Goal: Information Seeking & Learning: Check status

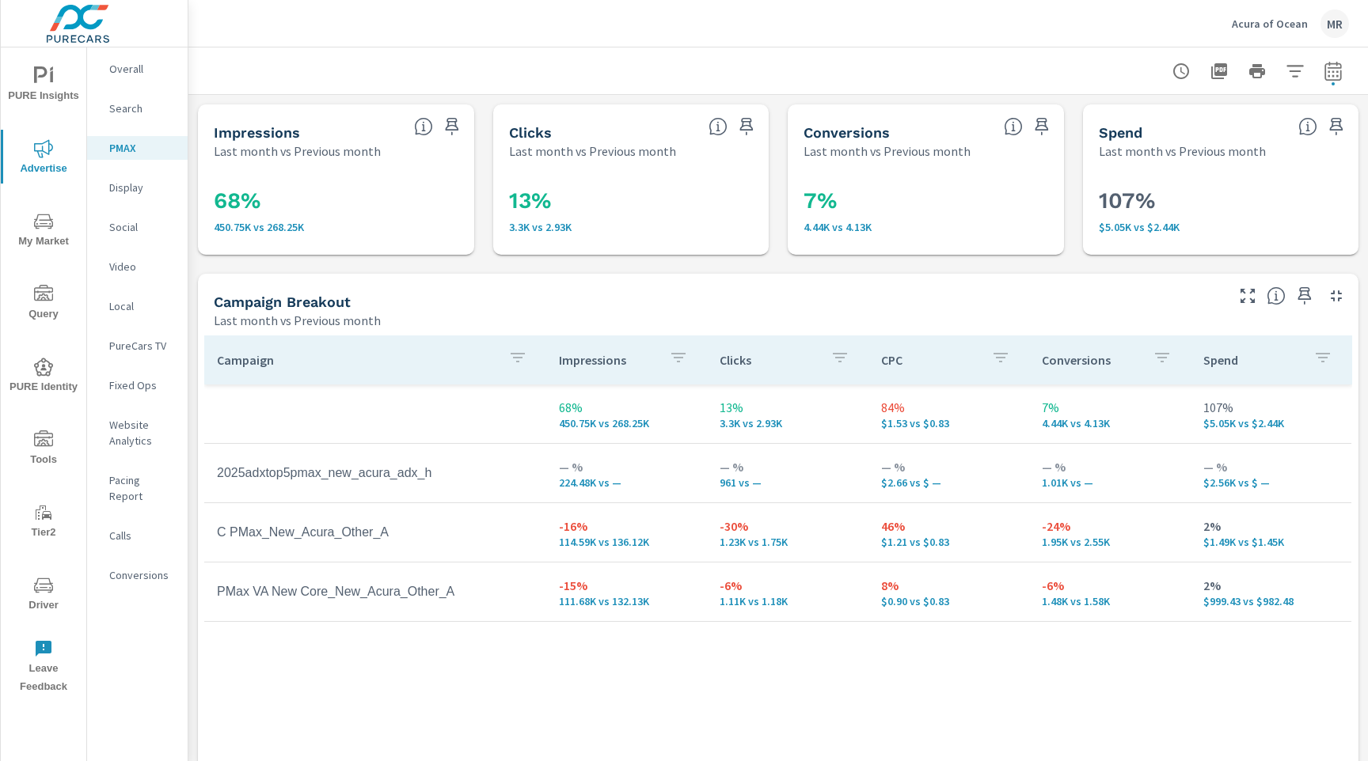
click at [171, 104] on p "Search" at bounding box center [142, 109] width 66 height 16
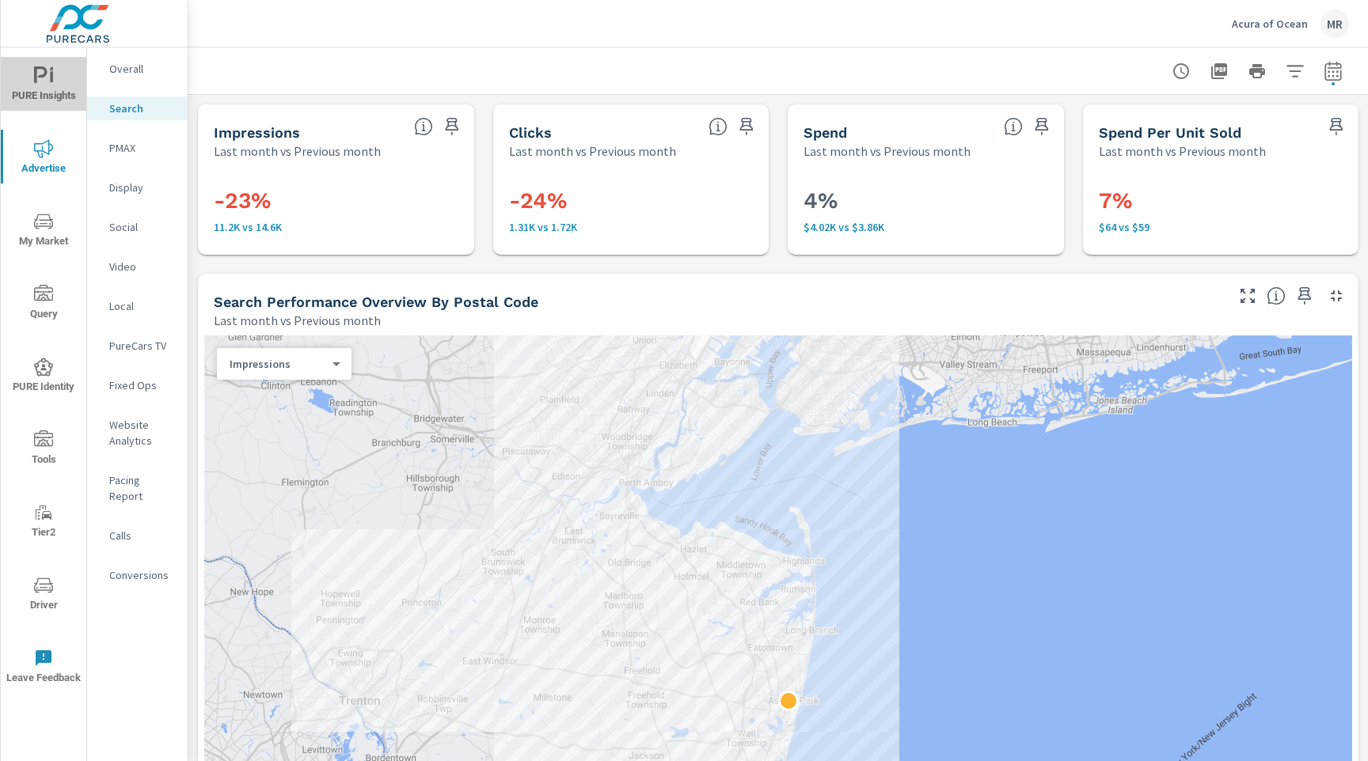
click at [74, 64] on button "PURE Insights" at bounding box center [43, 84] width 85 height 54
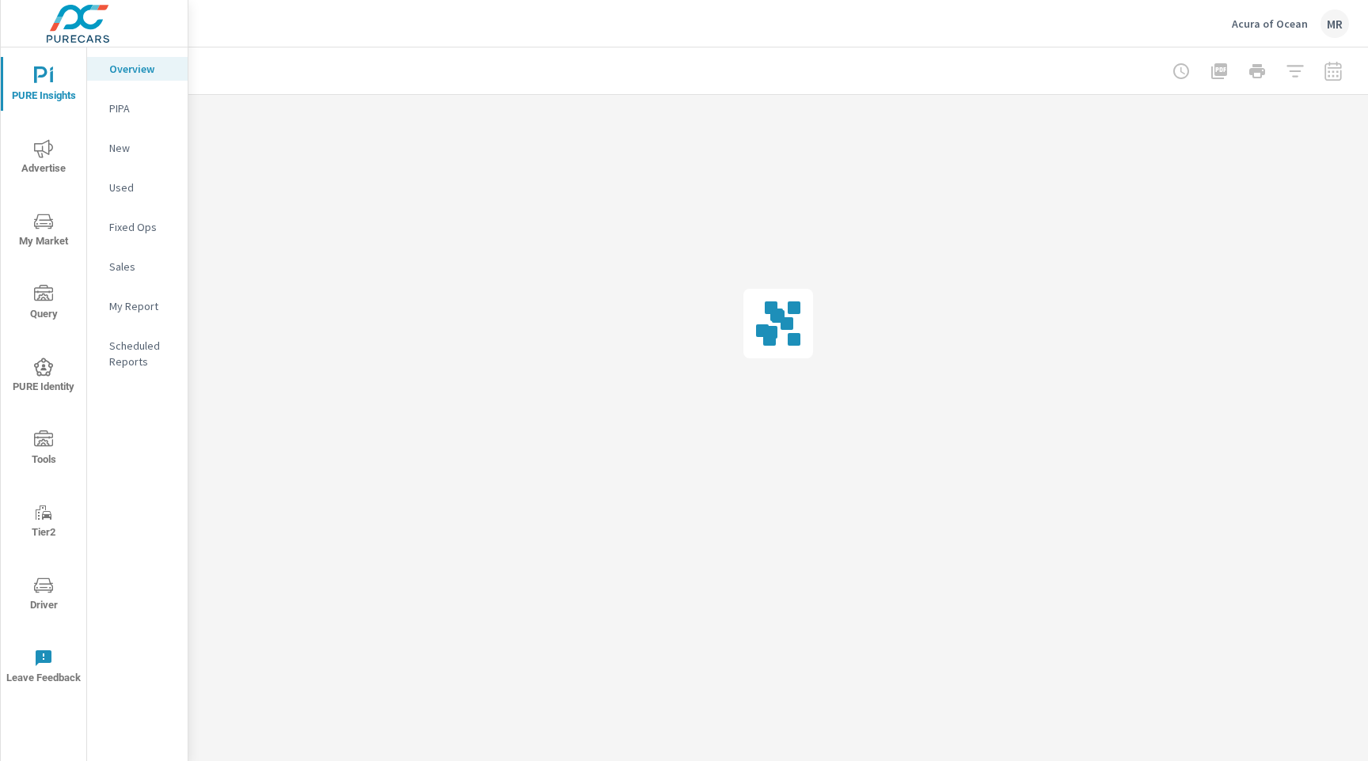
click at [129, 70] on p "Overview" at bounding box center [142, 69] width 66 height 16
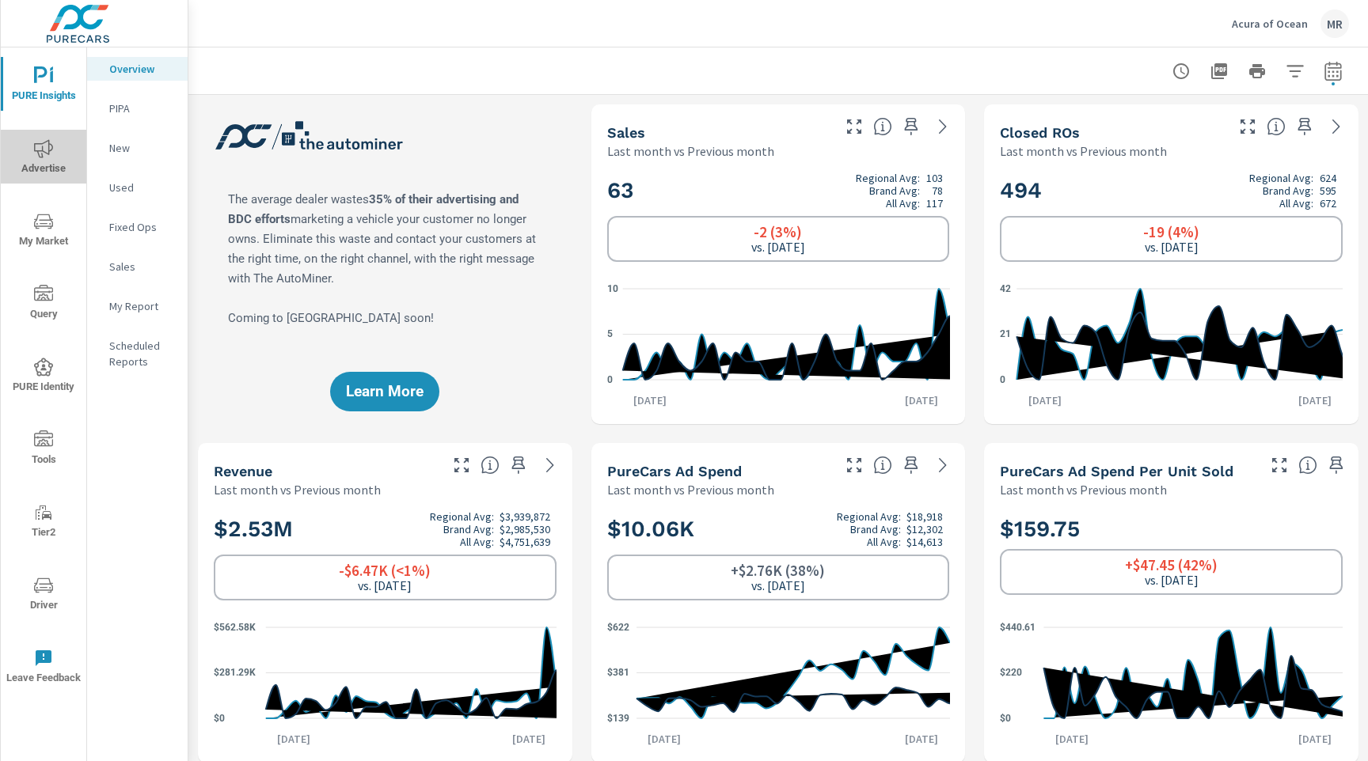
click at [42, 142] on icon "nav menu" at bounding box center [43, 148] width 19 height 19
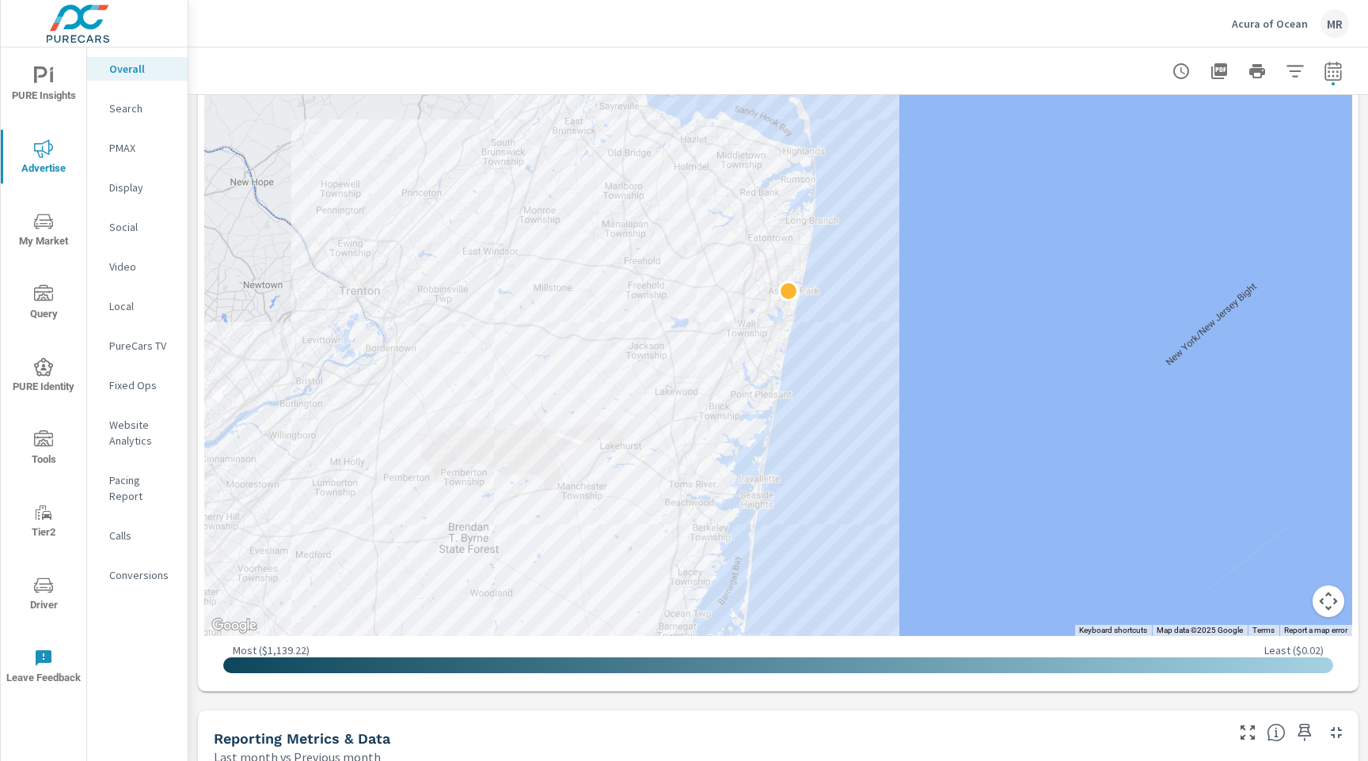
scroll to position [1038, 0]
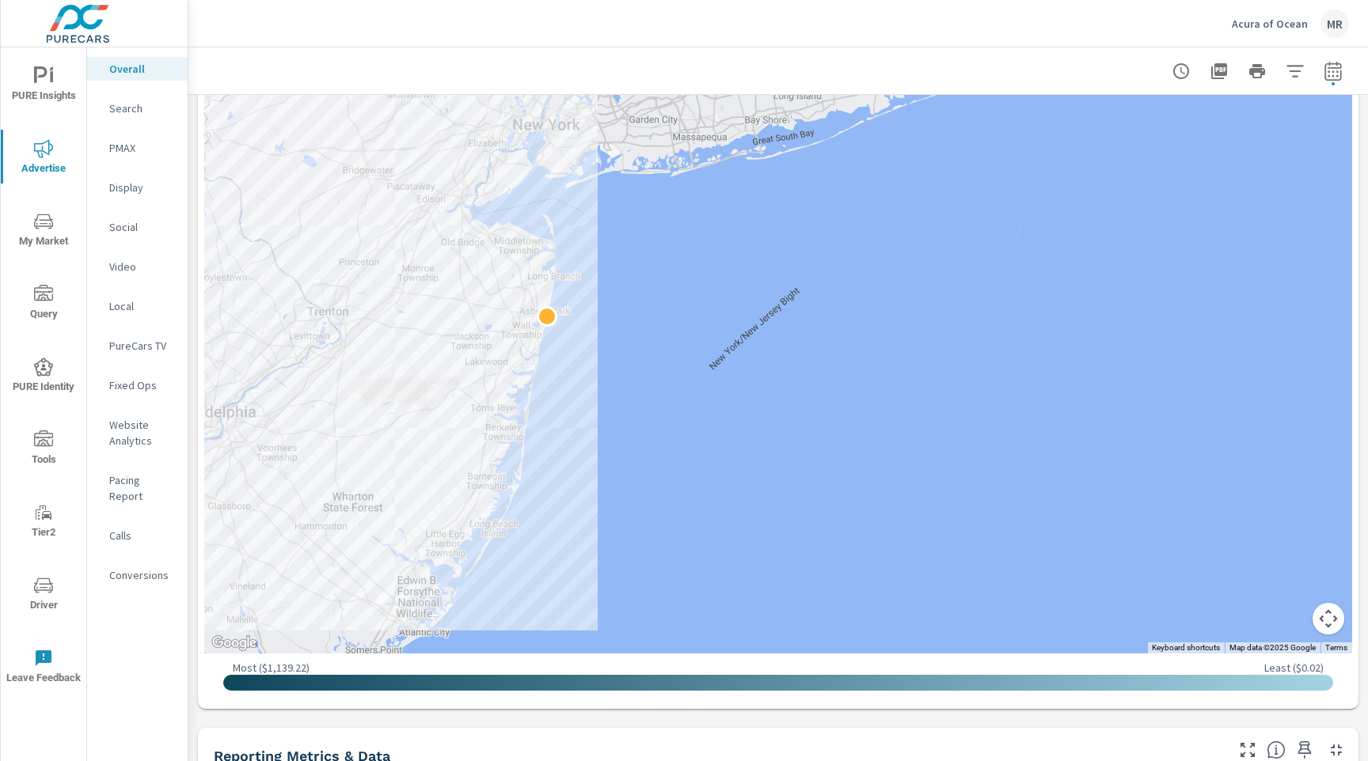
scroll to position [838, 0]
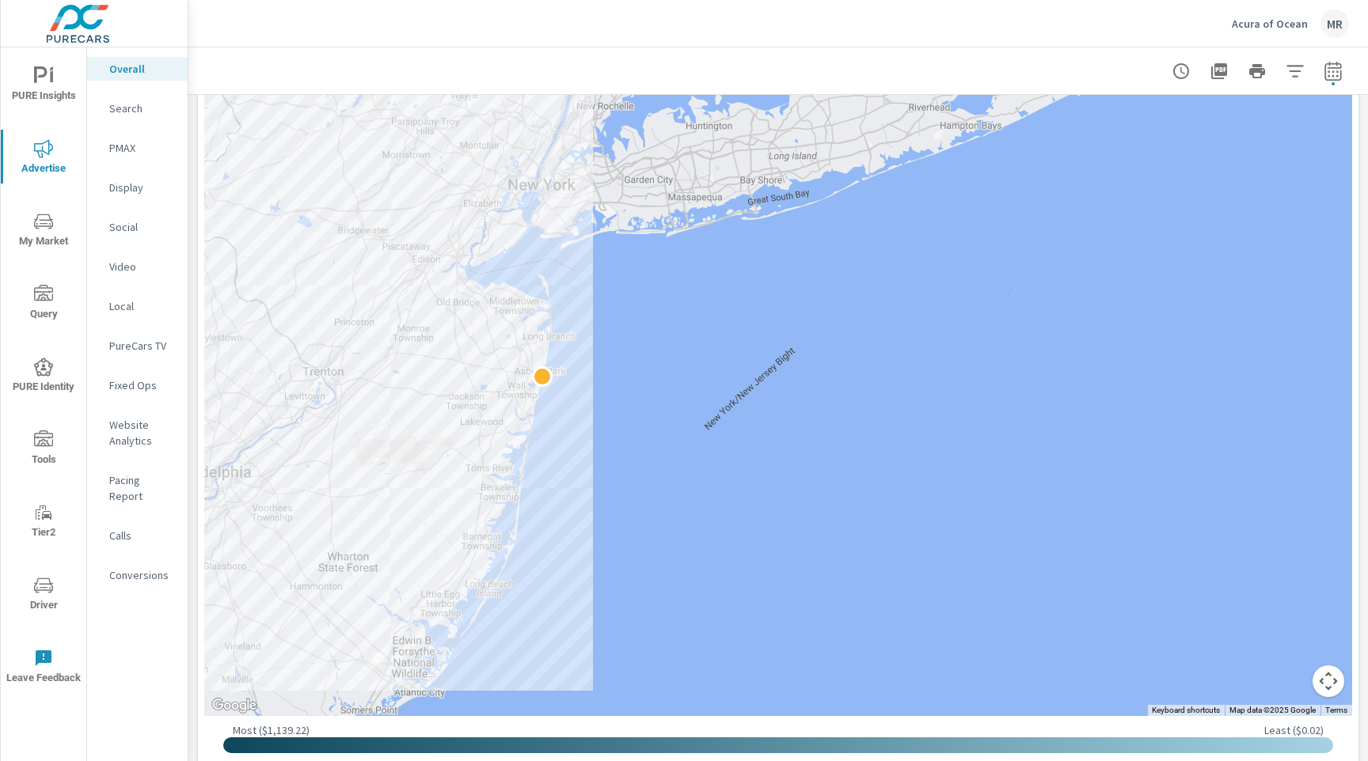
click at [160, 116] on div "Search" at bounding box center [137, 109] width 101 height 24
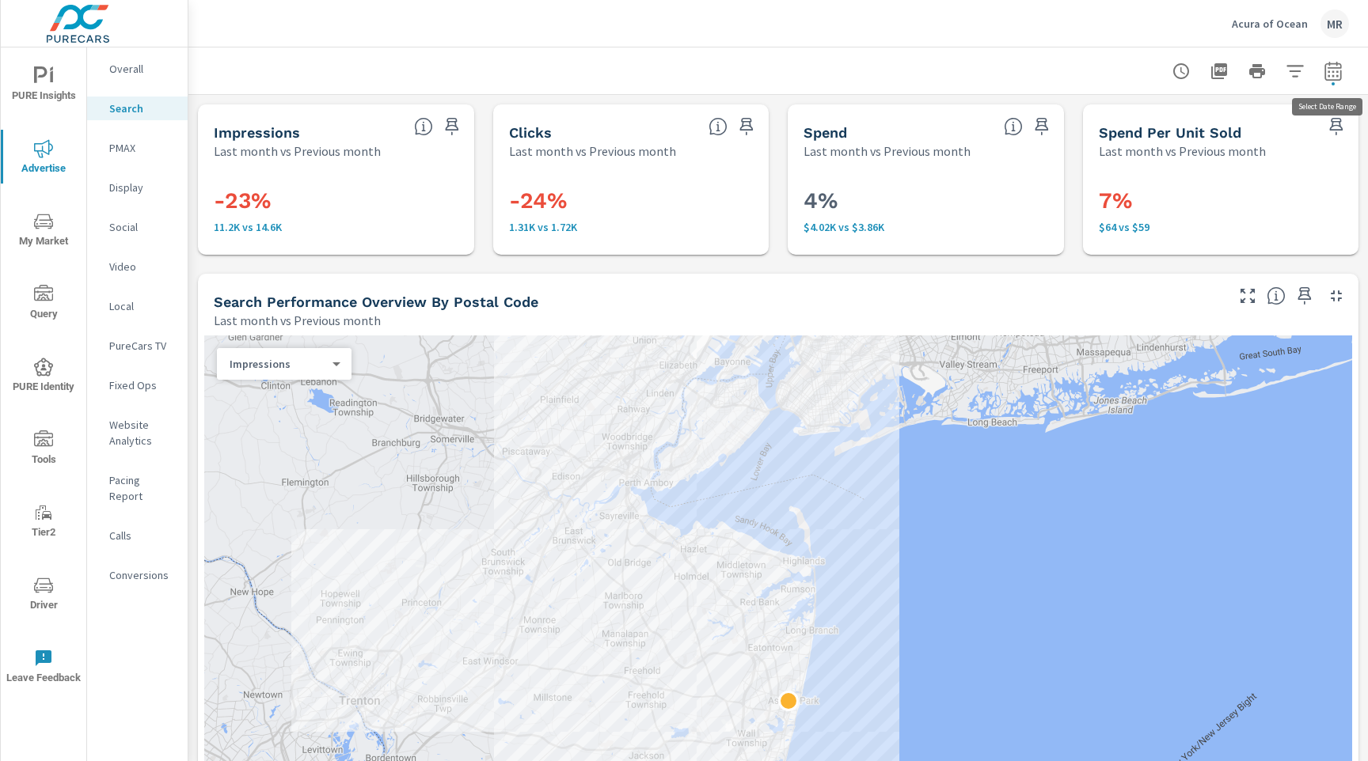
click at [1337, 70] on icon "button" at bounding box center [1332, 71] width 19 height 19
select select "Last month"
select select "Previous month"
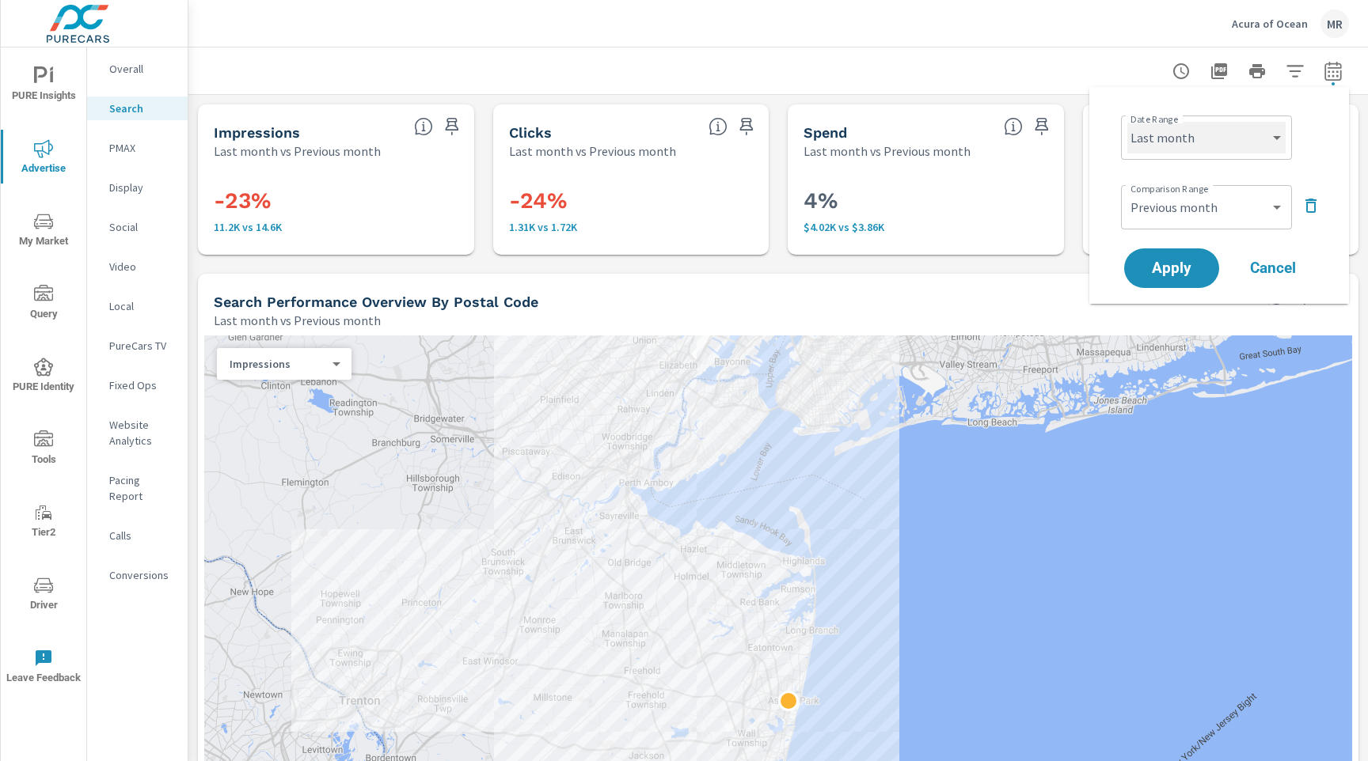
click at [1216, 142] on select "Custom [DATE] Last week Last 7 days Last 14 days Last 30 days Last 45 days Last…" at bounding box center [1206, 138] width 158 height 32
click at [1127, 122] on select "Custom [DATE] Last week Last 7 days Last 14 days Last 30 days Last 45 days Last…" at bounding box center [1206, 138] width 158 height 32
select select "Last 30 days"
click at [1200, 212] on select "Custom Previous period Previous month Previous year" at bounding box center [1206, 208] width 158 height 32
click at [1127, 192] on select "Custom Previous period Previous month Previous year" at bounding box center [1206, 208] width 158 height 32
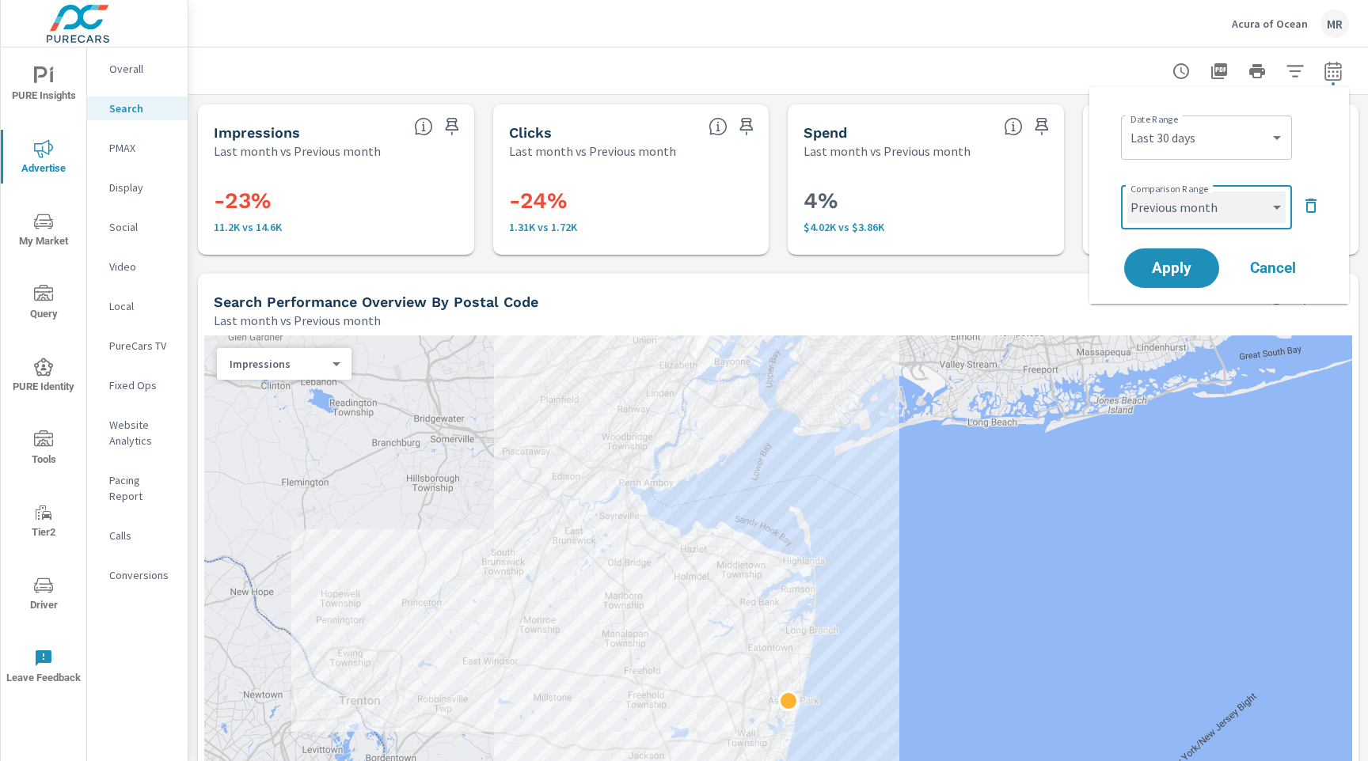
select select "Previous period"
click at [1163, 268] on span "Apply" at bounding box center [1171, 268] width 65 height 15
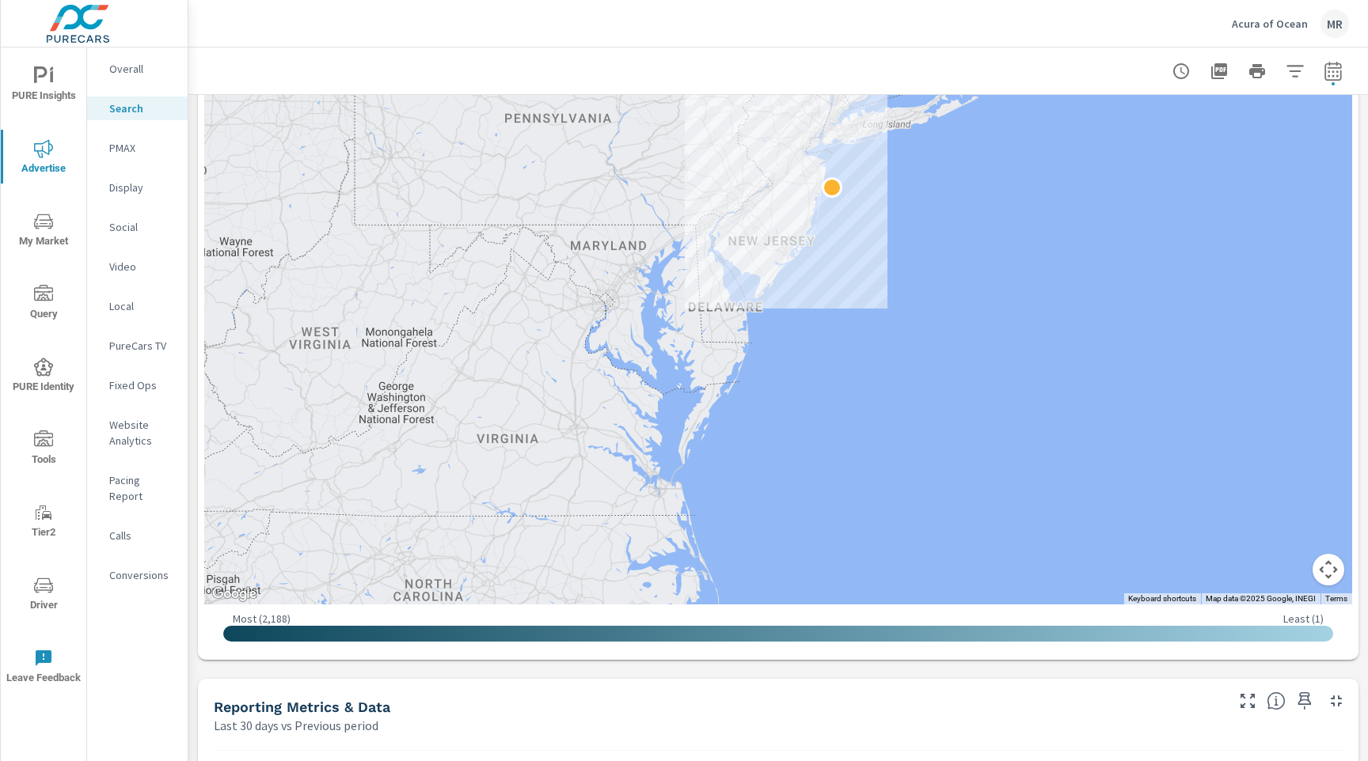
scroll to position [442, 0]
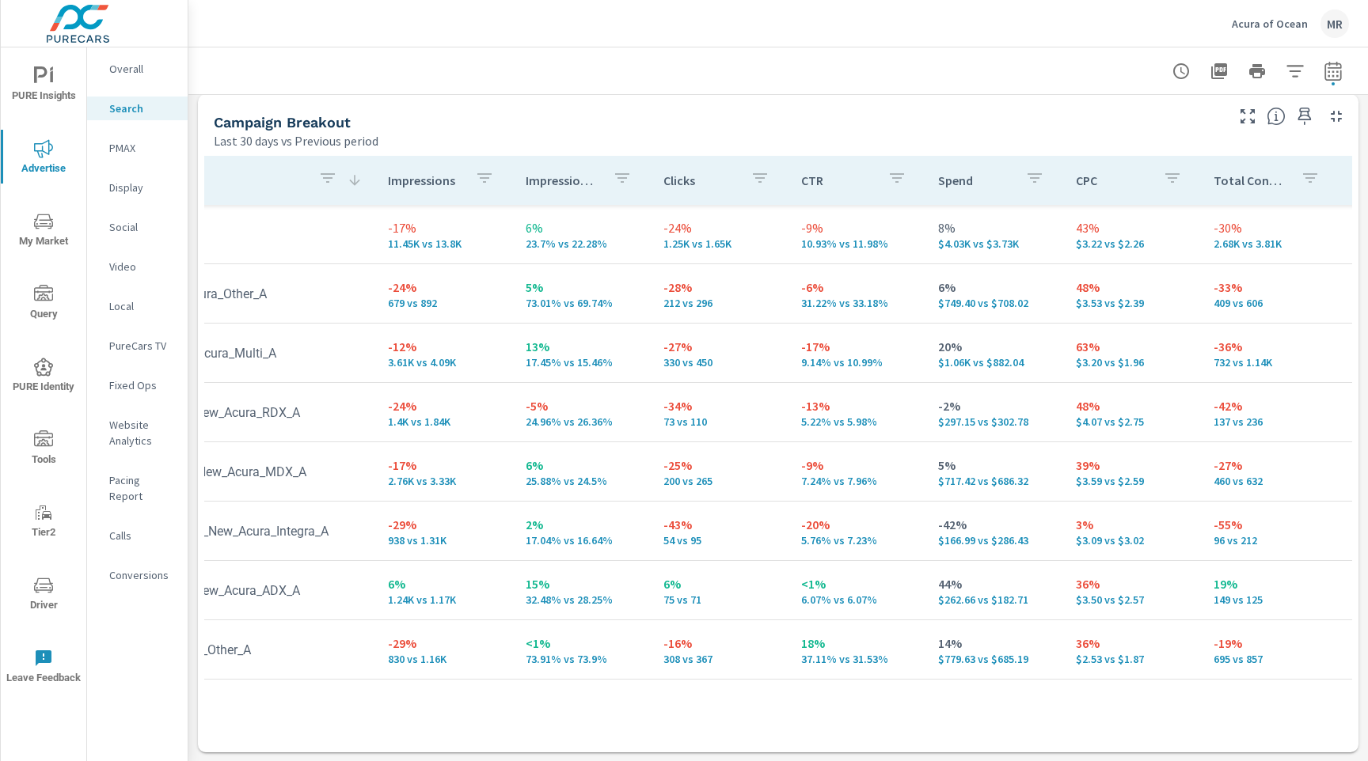
scroll to position [1533, 0]
click at [114, 227] on p "Social" at bounding box center [142, 227] width 66 height 16
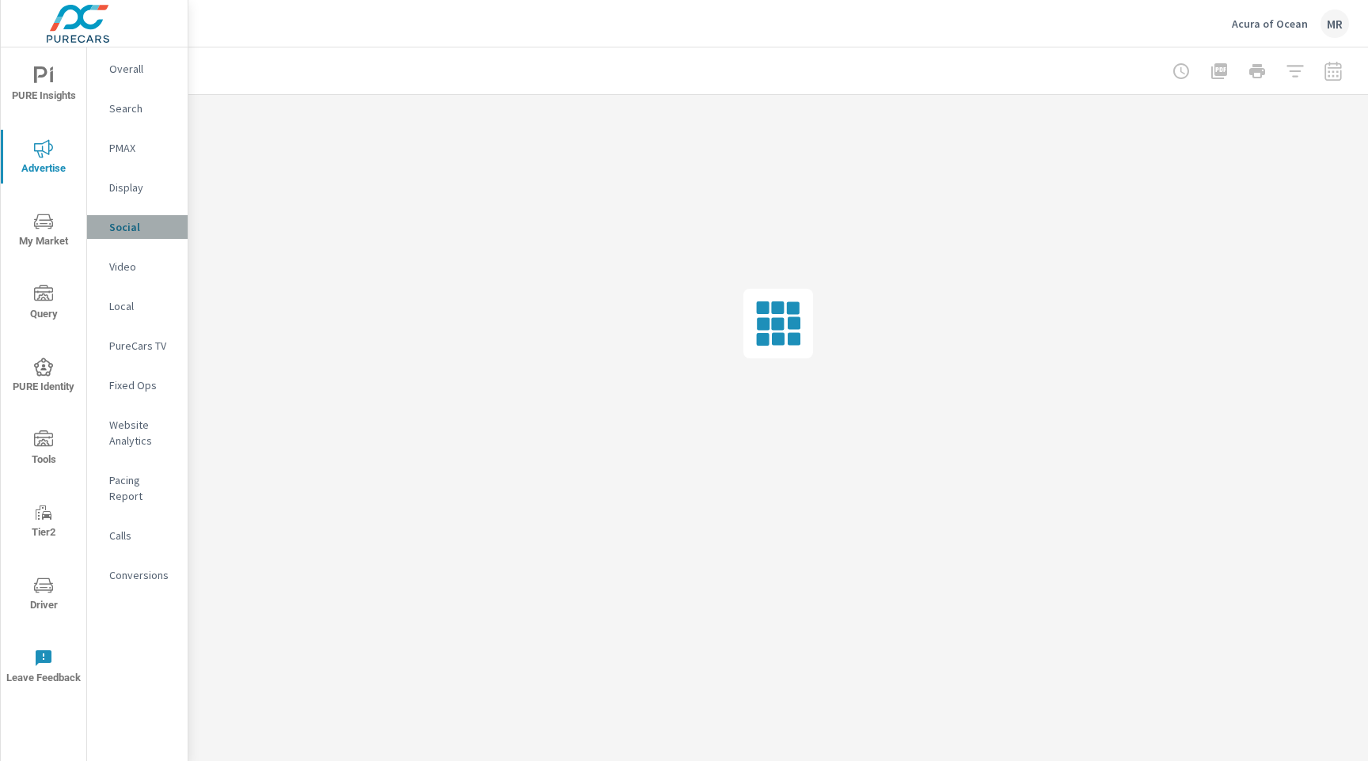
click at [114, 226] on p "Social" at bounding box center [142, 227] width 66 height 16
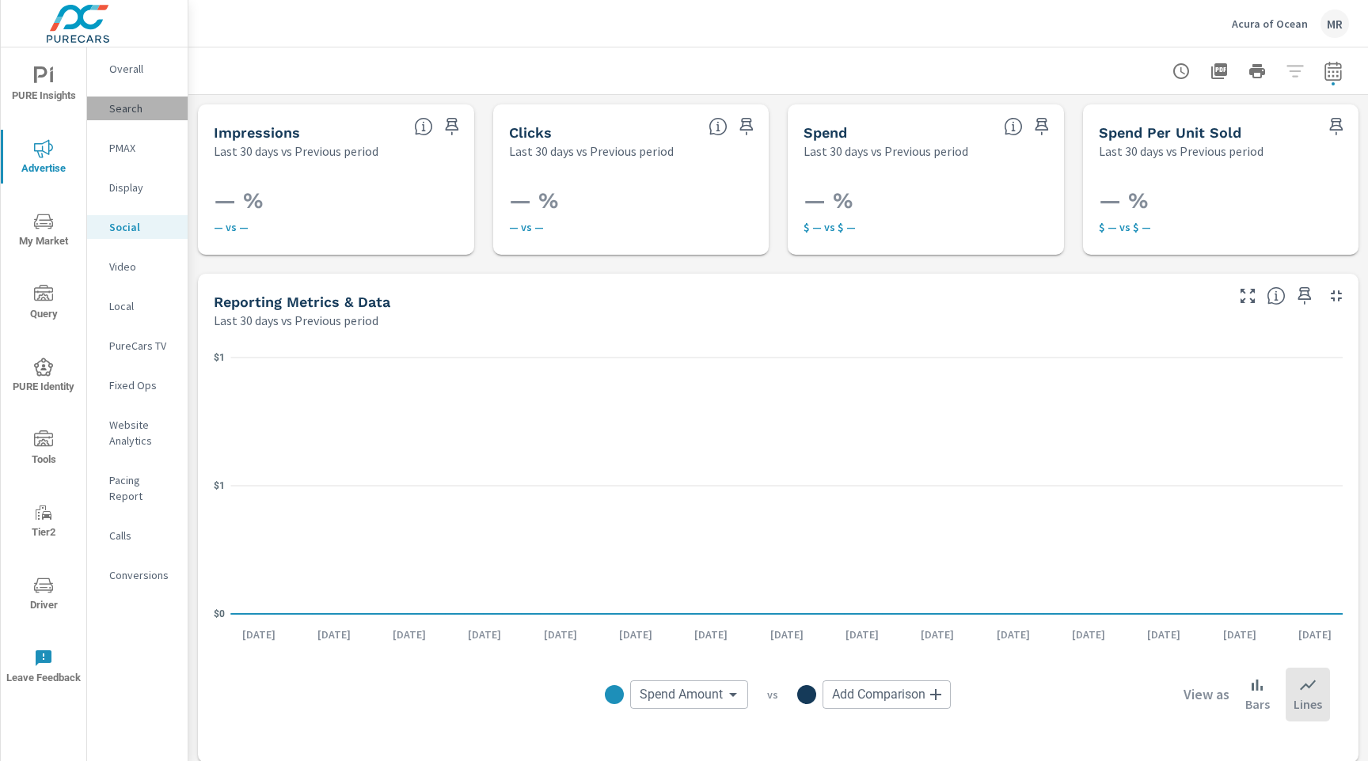
click at [131, 108] on p "Search" at bounding box center [142, 109] width 66 height 16
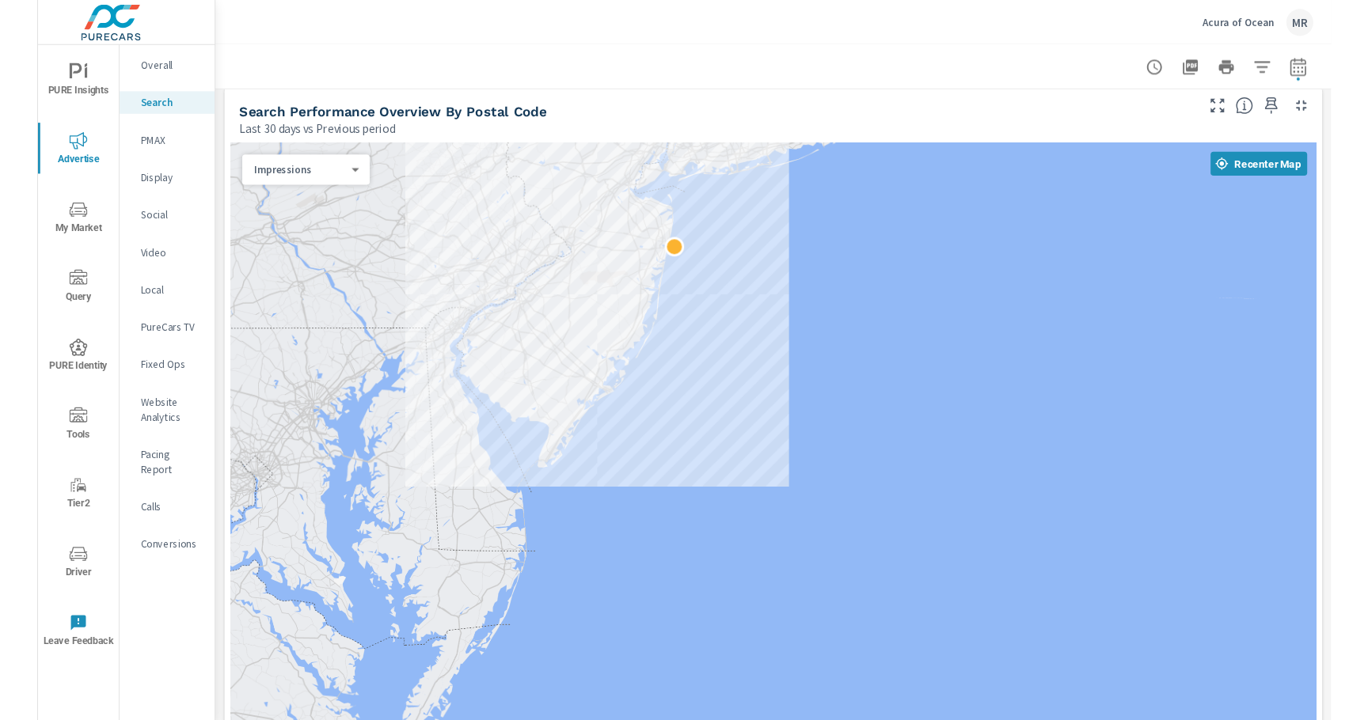
scroll to position [294, 0]
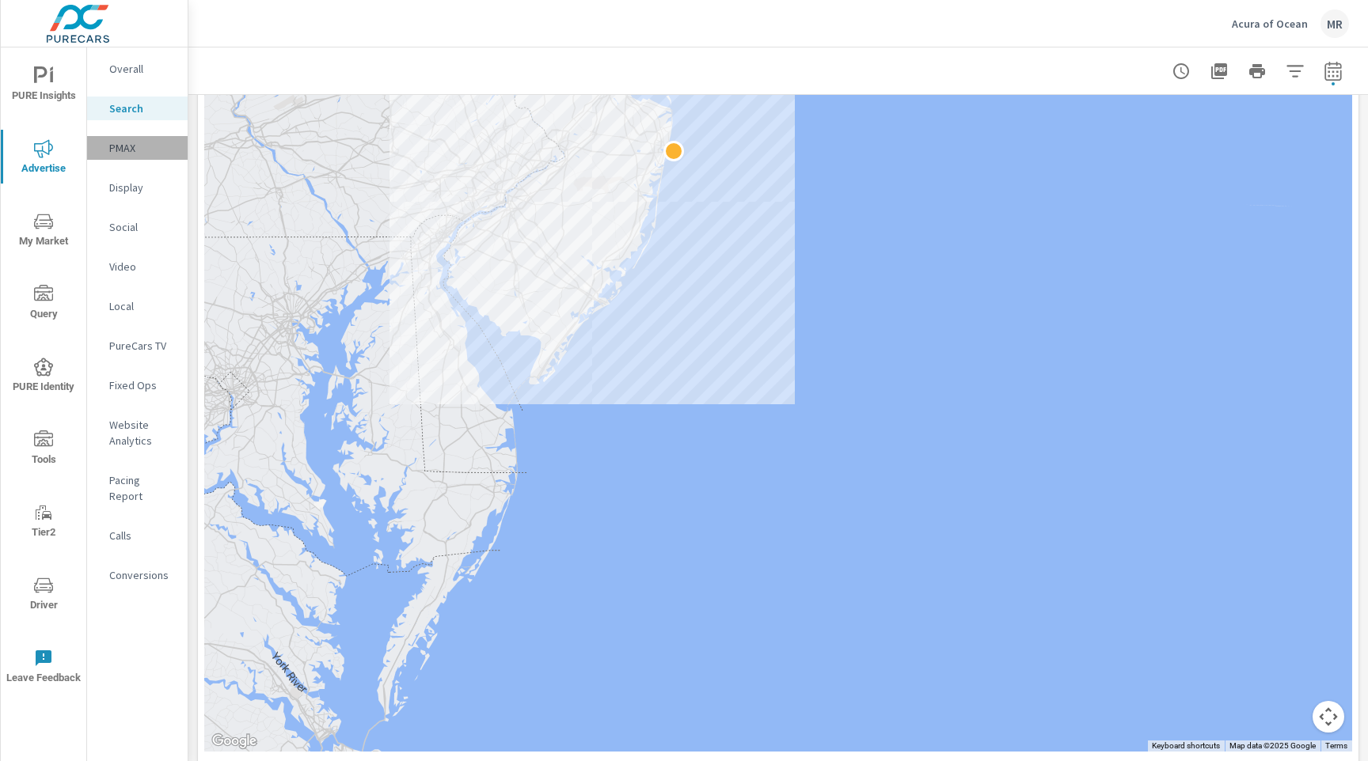
click at [129, 150] on p "PMAX" at bounding box center [142, 148] width 66 height 16
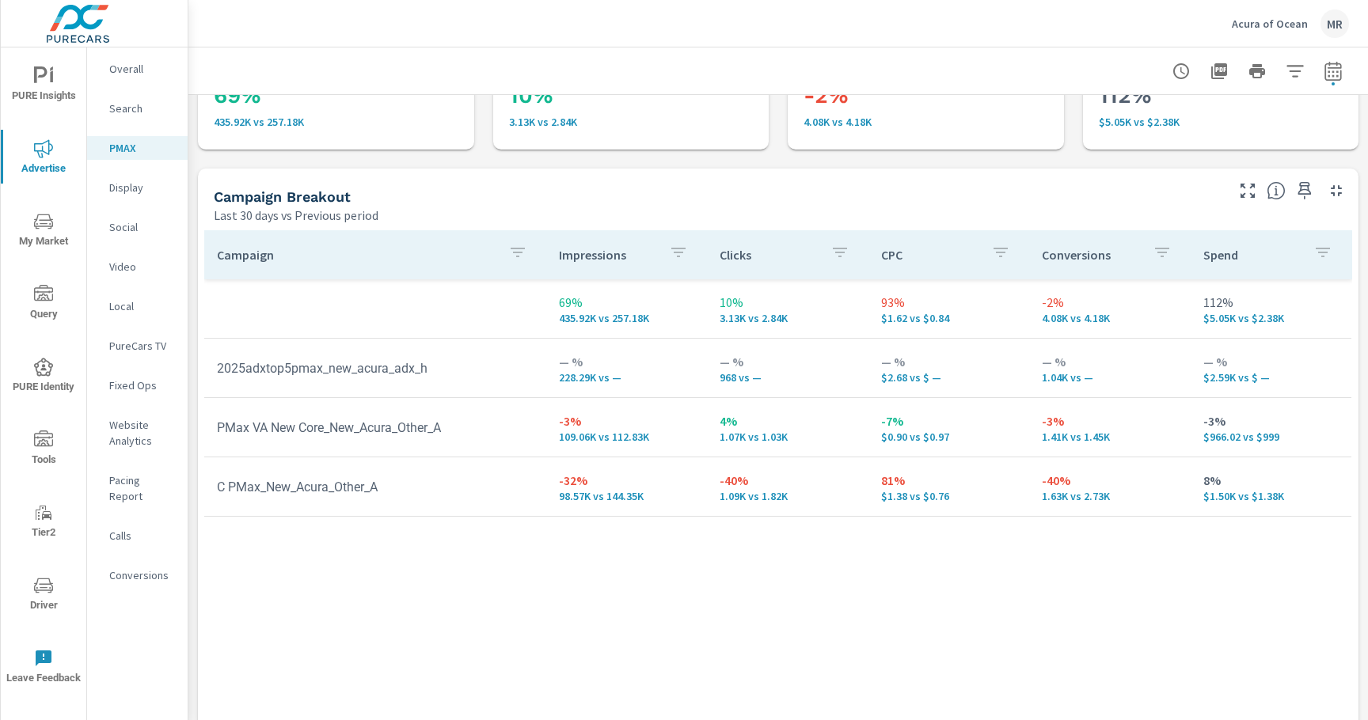
scroll to position [113, 0]
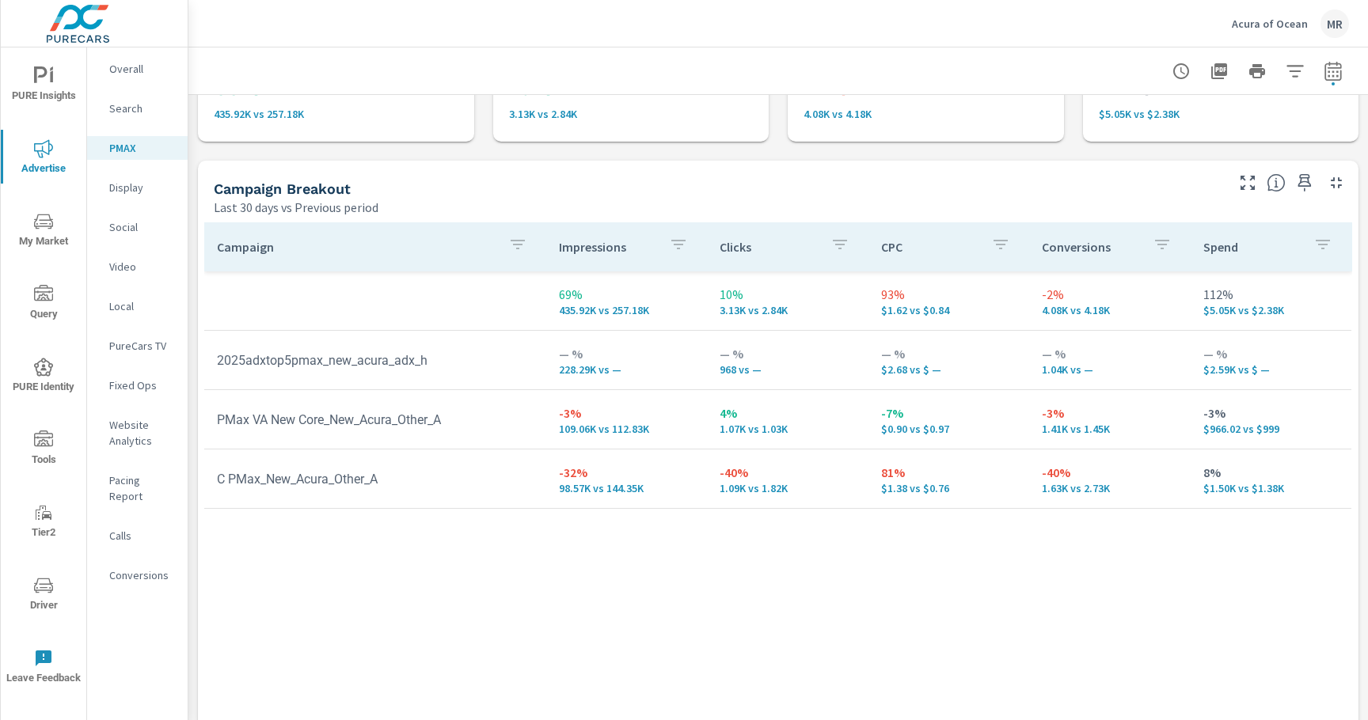
click at [132, 108] on p "Search" at bounding box center [142, 109] width 66 height 16
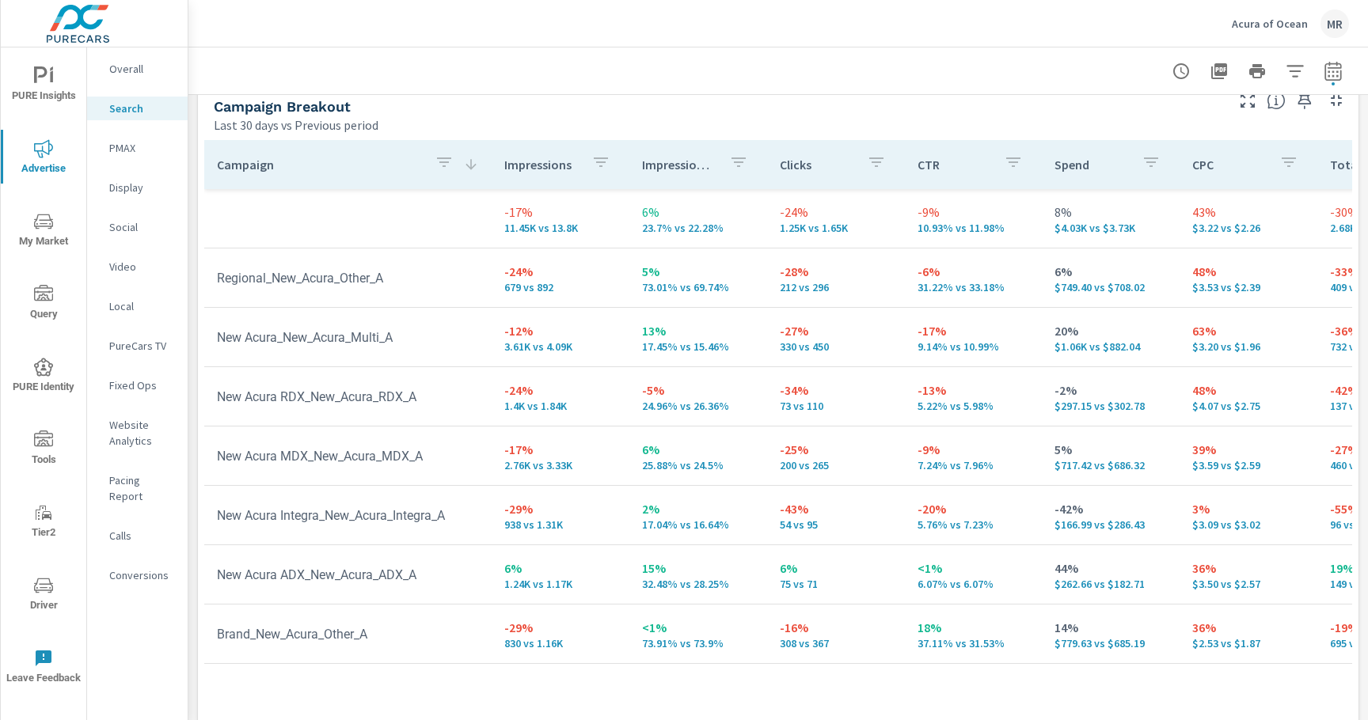
scroll to position [1576, 0]
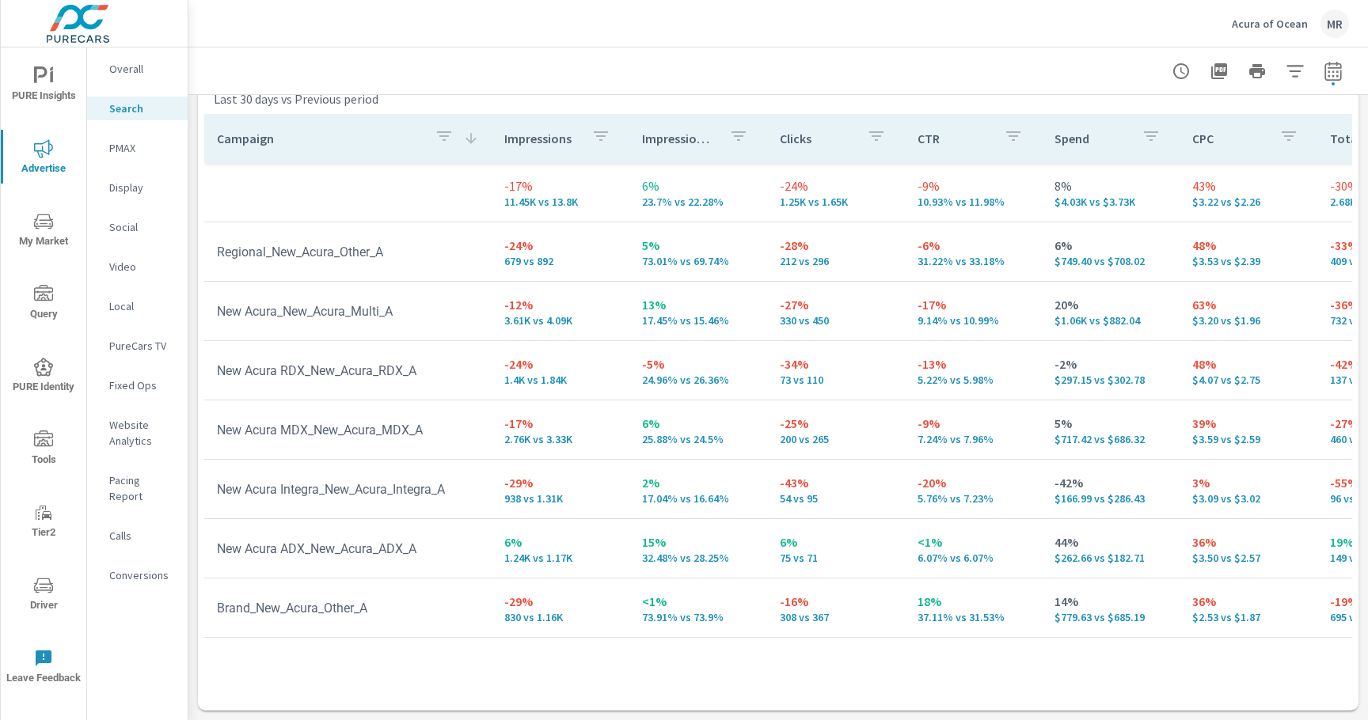
click at [503, 587] on td "-29% 830 vs 1.16K" at bounding box center [560, 607] width 138 height 57
drag, startPoint x: 476, startPoint y: 552, endPoint x: 499, endPoint y: 552, distance: 23.0
click at [477, 552] on td "New Acura ADX_New_Acura_ADX_A" at bounding box center [347, 549] width 287 height 40
drag, startPoint x: 512, startPoint y: 556, endPoint x: 579, endPoint y: 559, distance: 66.5
click at [568, 558] on p "1.24K vs 1.17K" at bounding box center [560, 558] width 112 height 13
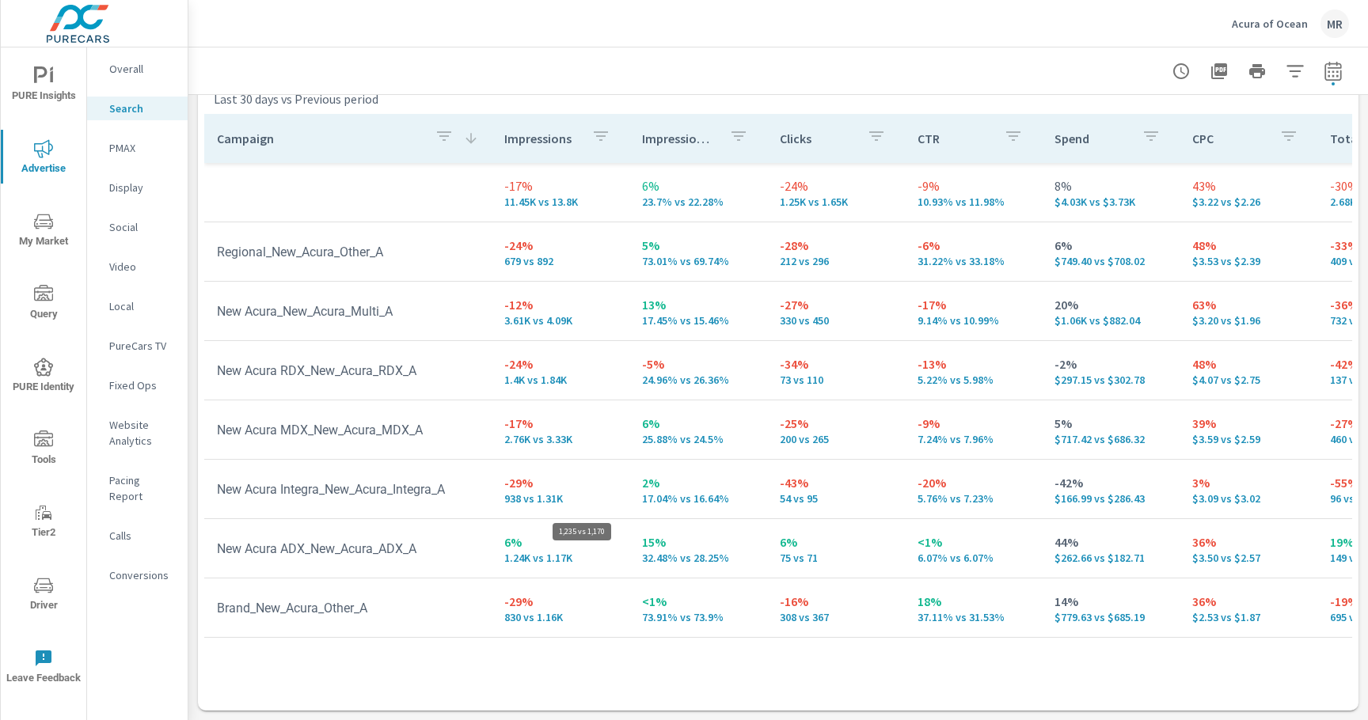
click at [600, 561] on p "1.24K vs 1.17K" at bounding box center [560, 558] width 112 height 13
drag, startPoint x: 1068, startPoint y: 562, endPoint x: 1110, endPoint y: 560, distance: 42.0
click at [1110, 561] on p "$262.66 vs $182.71" at bounding box center [1110, 558] width 112 height 13
click at [1110, 560] on p "$262.66 vs $182.71" at bounding box center [1110, 558] width 112 height 13
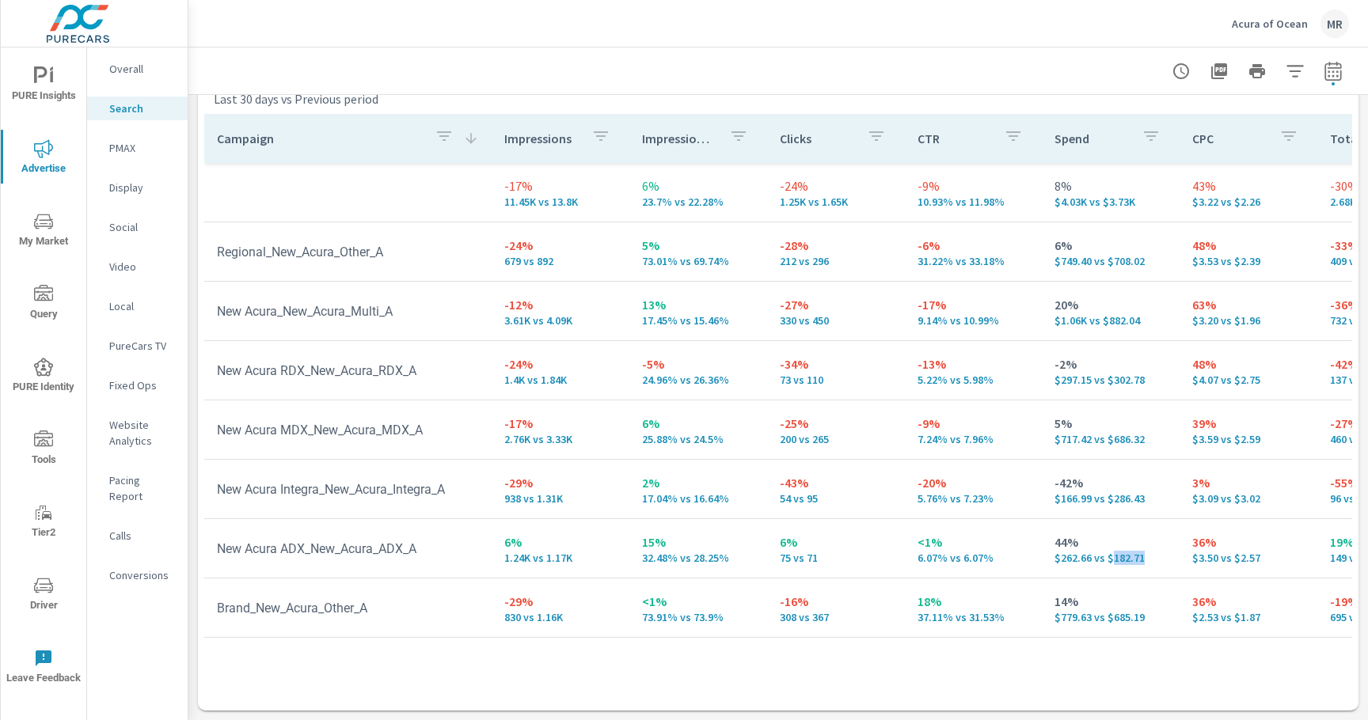
click at [1099, 560] on p "$262.66 vs $182.71" at bounding box center [1110, 558] width 112 height 13
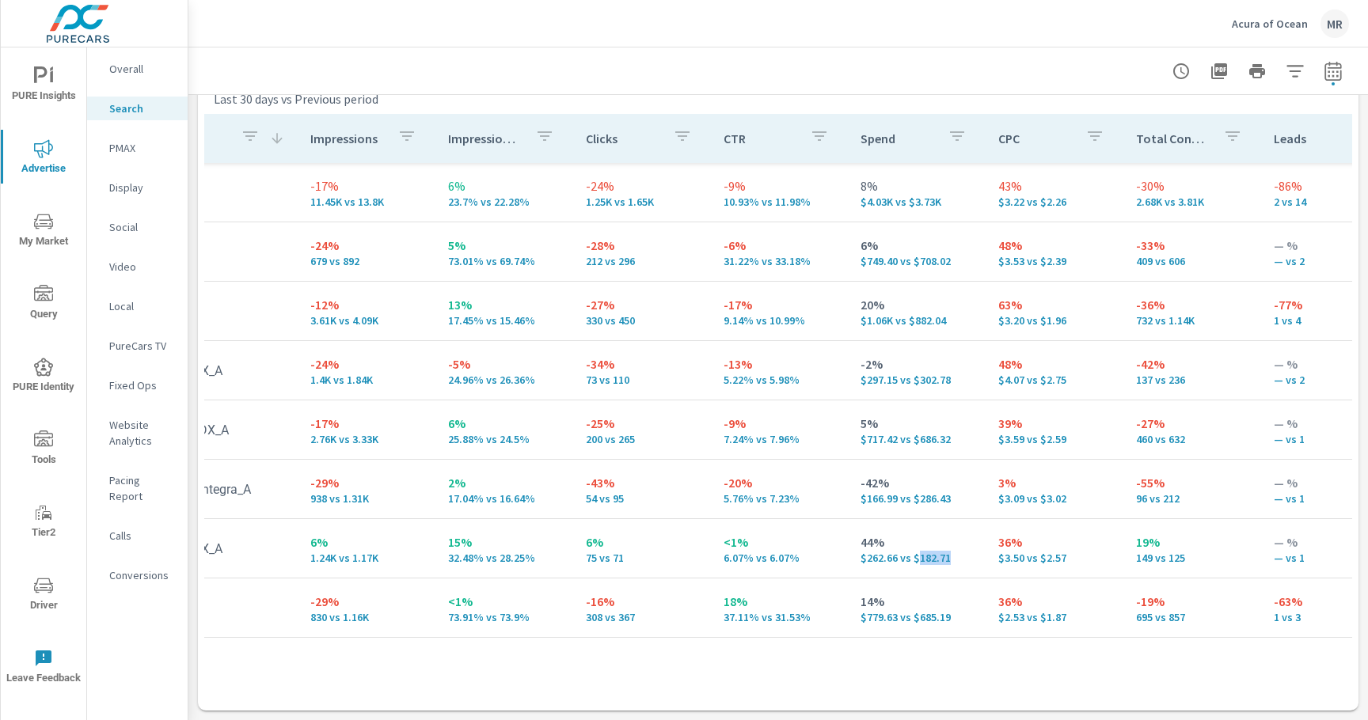
scroll to position [0, 197]
click at [1147, 552] on p "149 vs 125" at bounding box center [1188, 558] width 112 height 13
drag, startPoint x: 1264, startPoint y: 558, endPoint x: 1279, endPoint y: 559, distance: 15.1
click at [1279, 559] on p "— vs 1" at bounding box center [1326, 558] width 112 height 13
drag, startPoint x: 1235, startPoint y: 559, endPoint x: 1250, endPoint y: 558, distance: 15.1
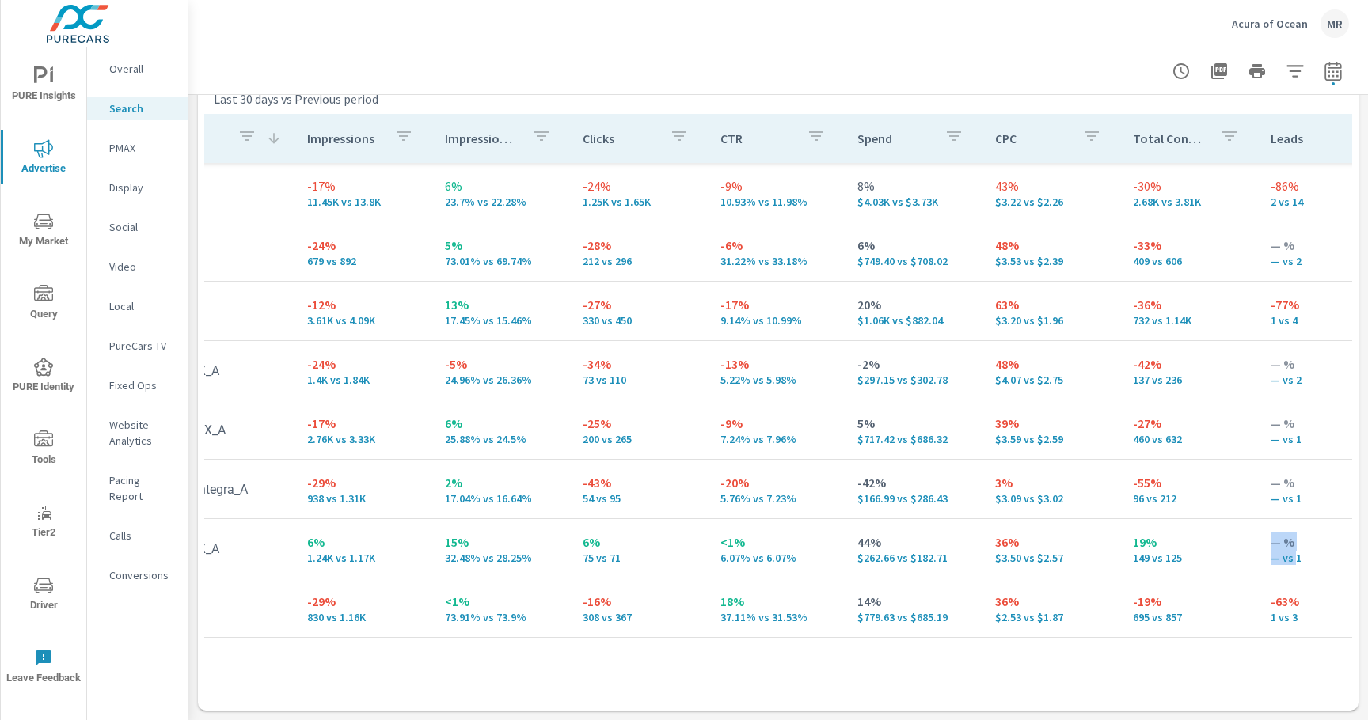
click at [1231, 558] on tr "New Acura ADX_New_Acura_ADX_A 6% 1.24K vs 1.17K 15% 32.48% vs 28.25% 6% 75 vs 7…" at bounding box center [1045, 548] width 2076 height 59
click at [1270, 559] on p "— vs 1" at bounding box center [1326, 558] width 112 height 13
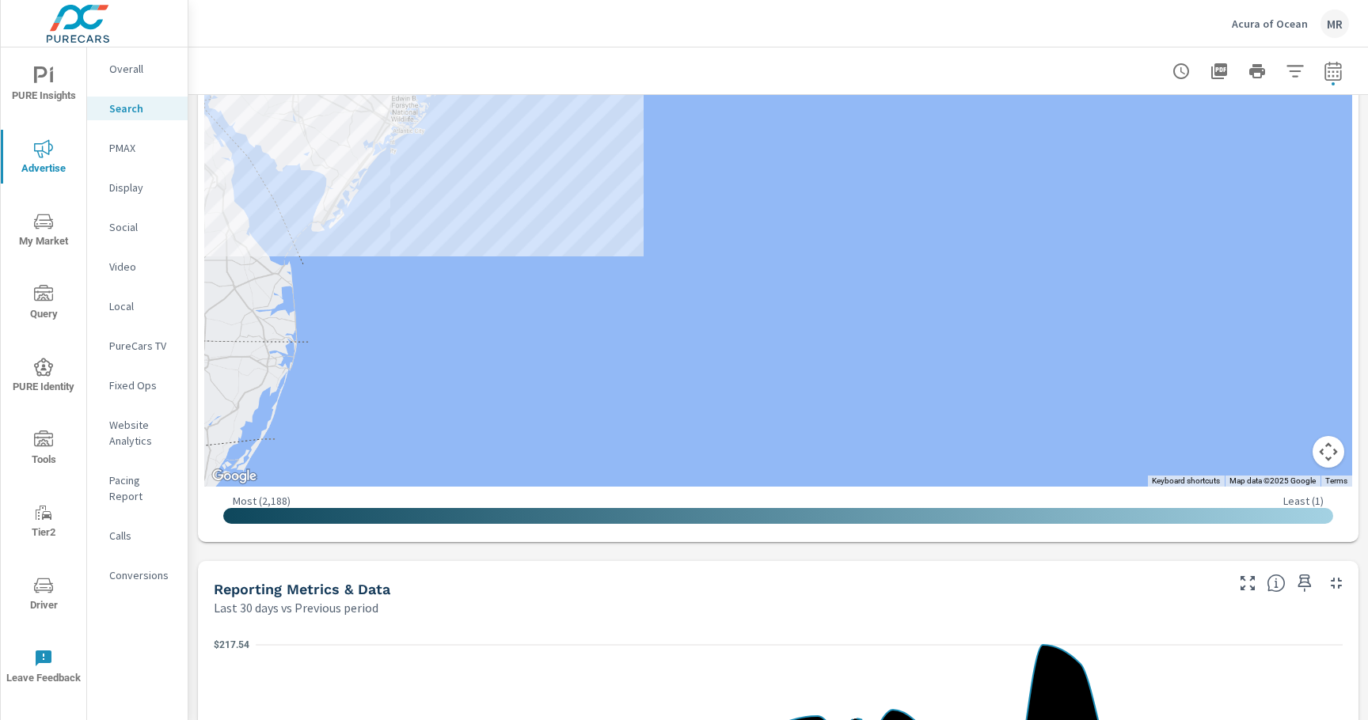
scroll to position [556, 0]
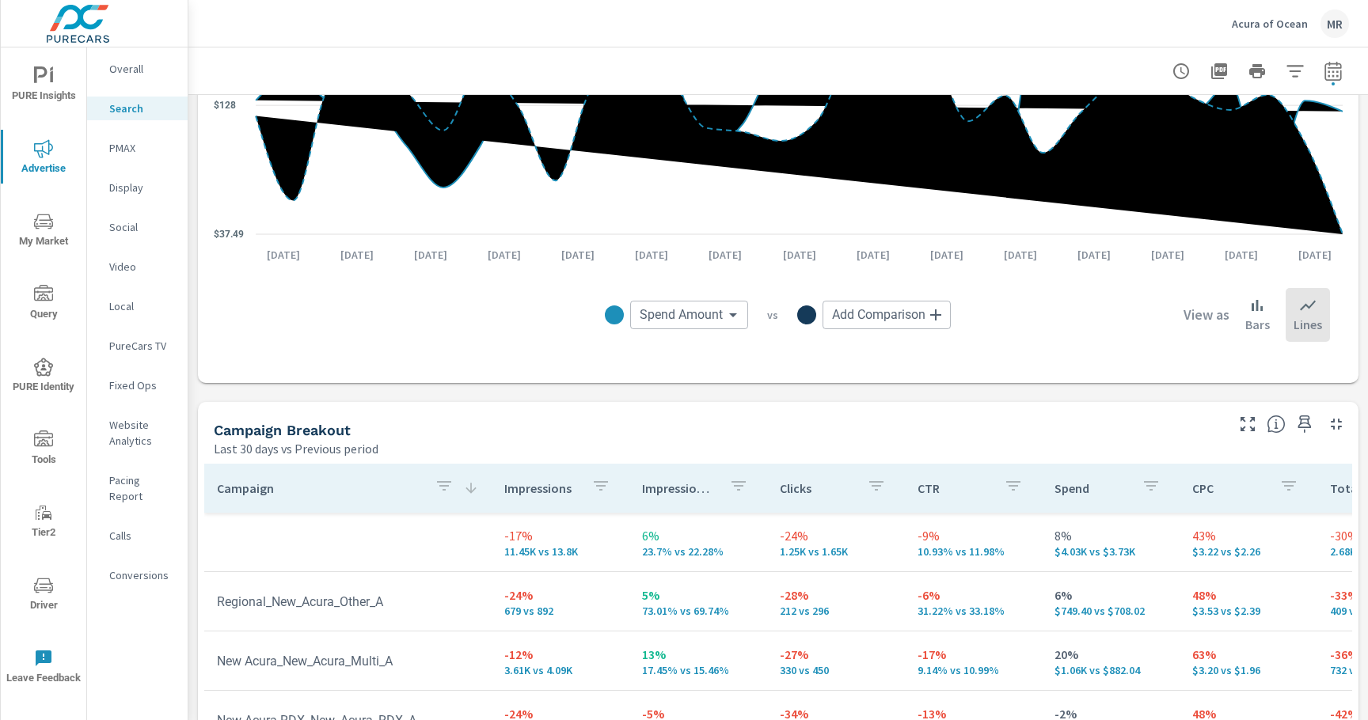
scroll to position [1227, 0]
